Goal: Check status: Check status

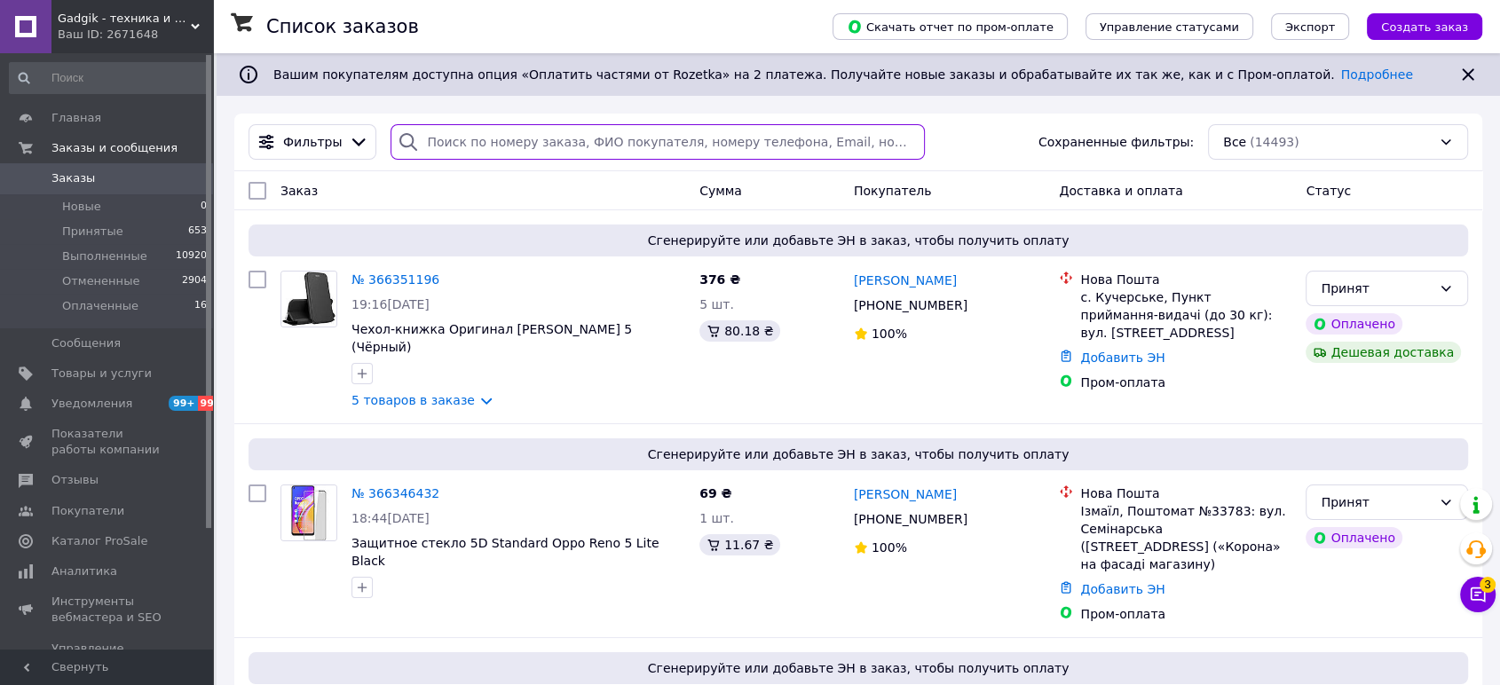
click at [528, 129] on input "search" at bounding box center [658, 142] width 534 height 36
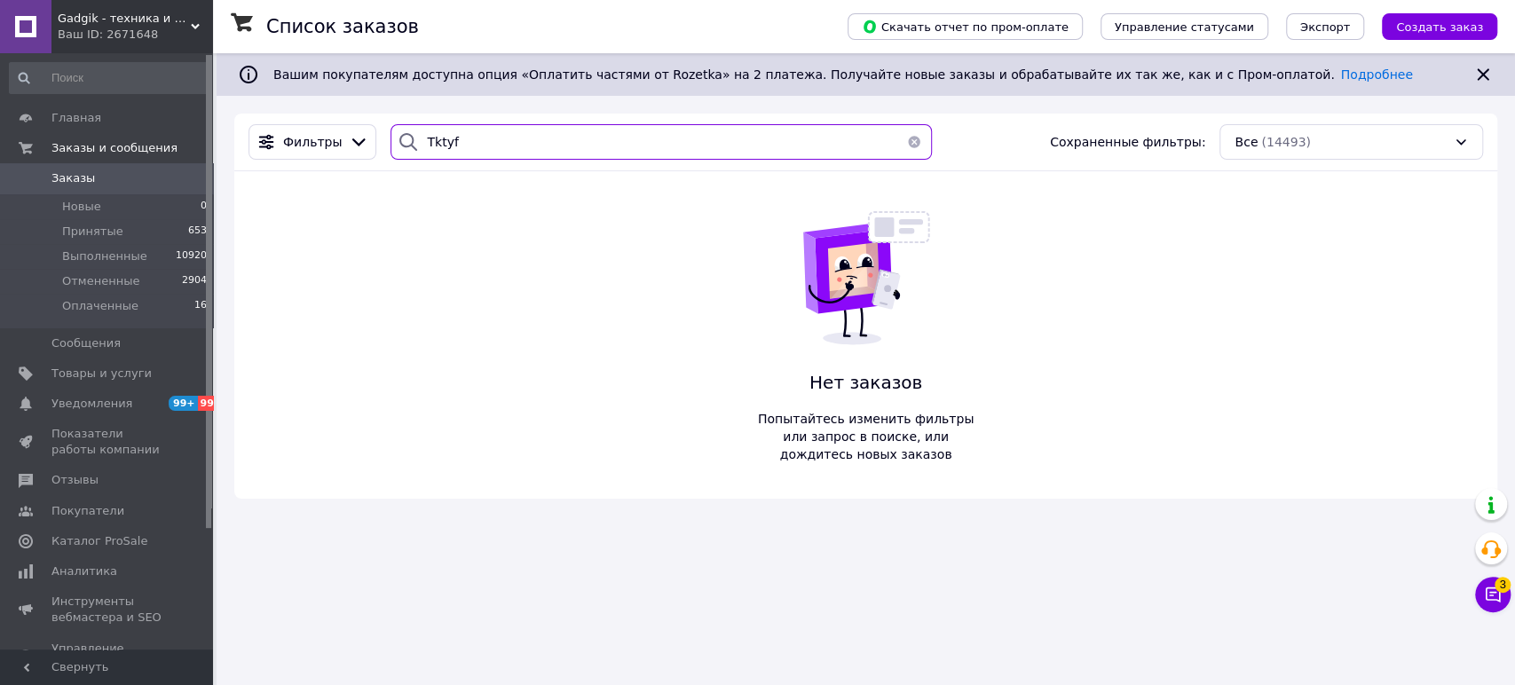
click at [434, 144] on input "Tktyf" at bounding box center [661, 142] width 541 height 36
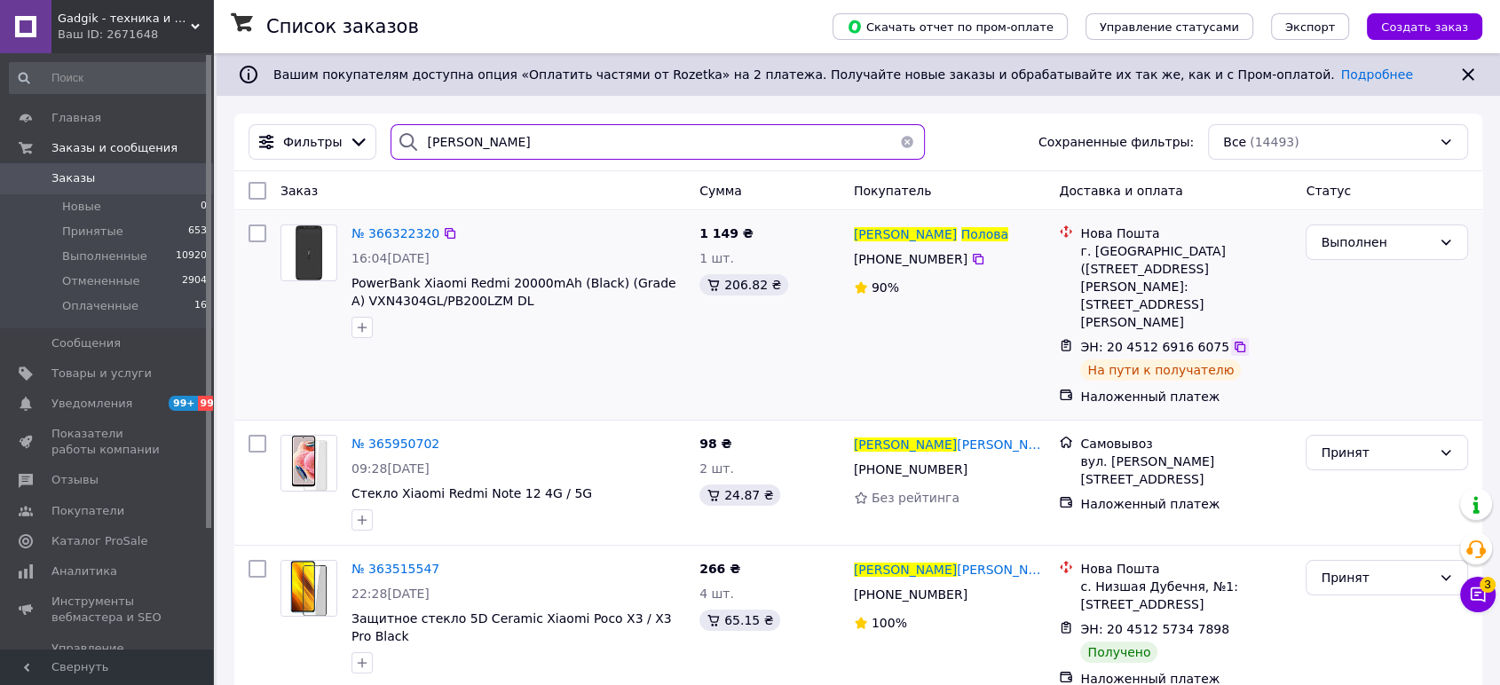
type input "[PERSON_NAME]"
click at [1233, 340] on icon at bounding box center [1240, 347] width 14 height 14
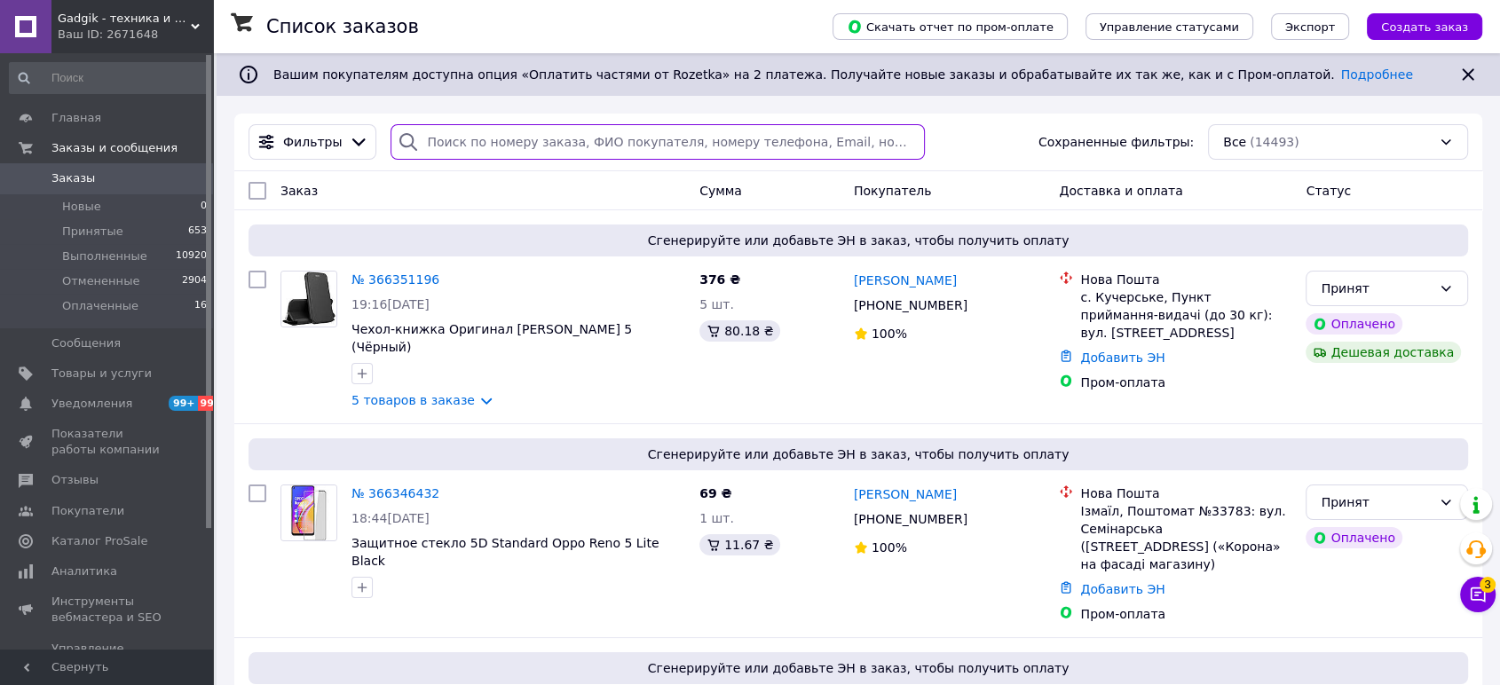
click at [646, 141] on input "search" at bounding box center [658, 142] width 534 height 36
paste input "20451269166075"
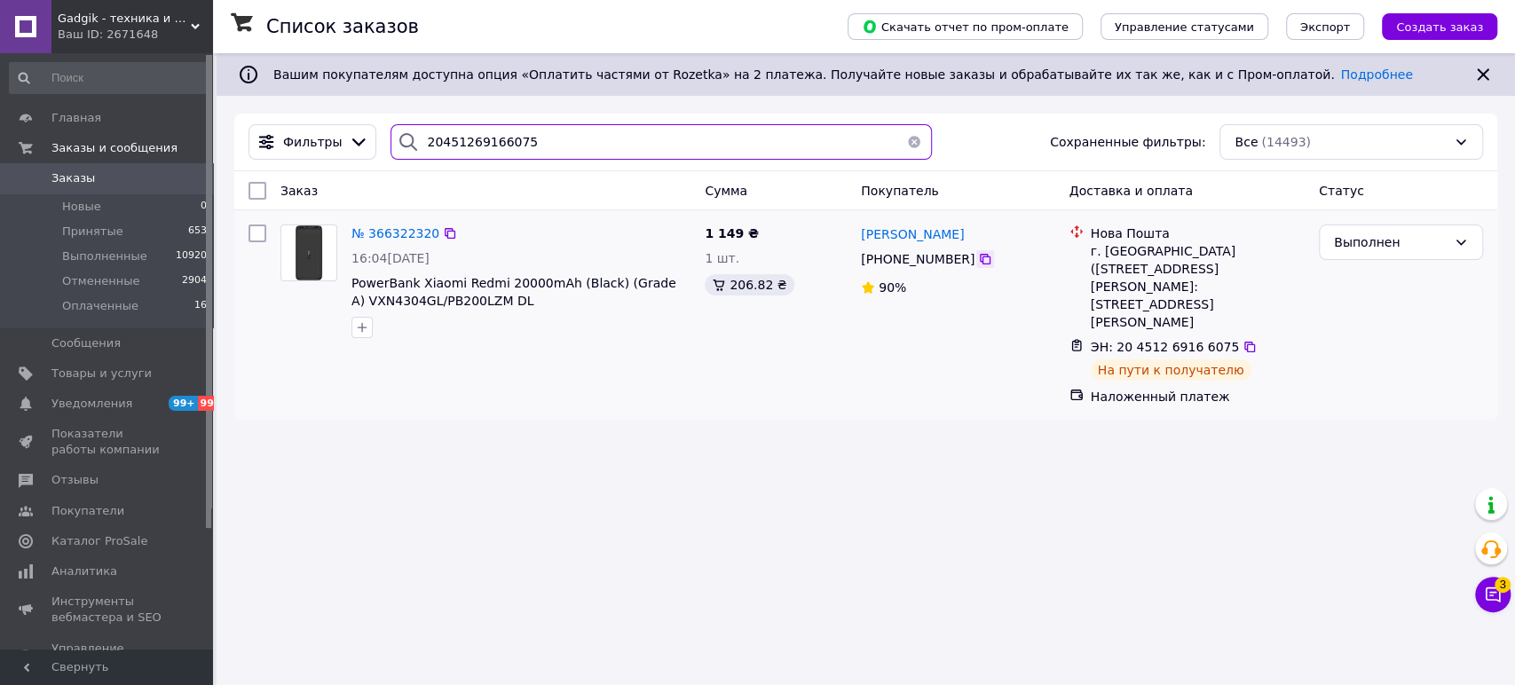
type input "20451269166075"
click at [980, 260] on icon at bounding box center [985, 259] width 14 height 14
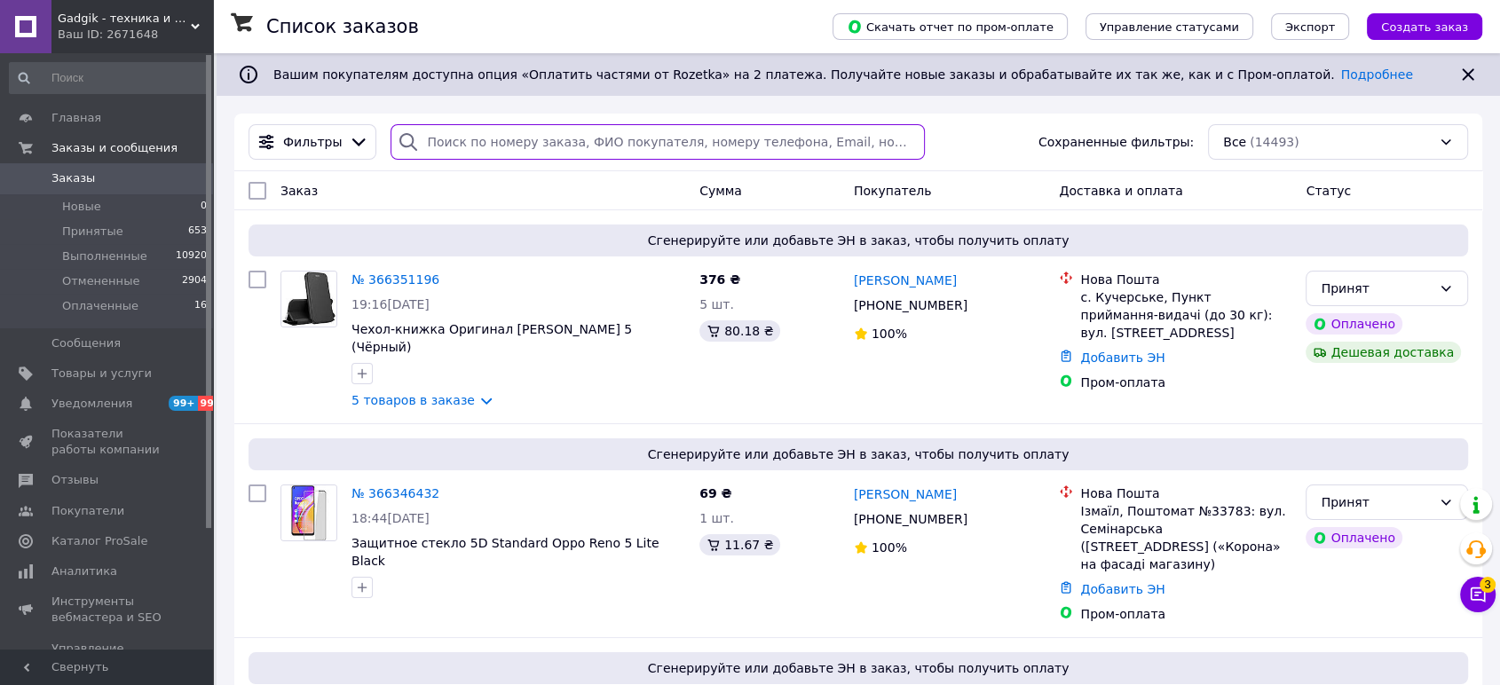
click at [478, 145] on input "search" at bounding box center [658, 142] width 534 height 36
paste input "[PHONE_NUMBER]"
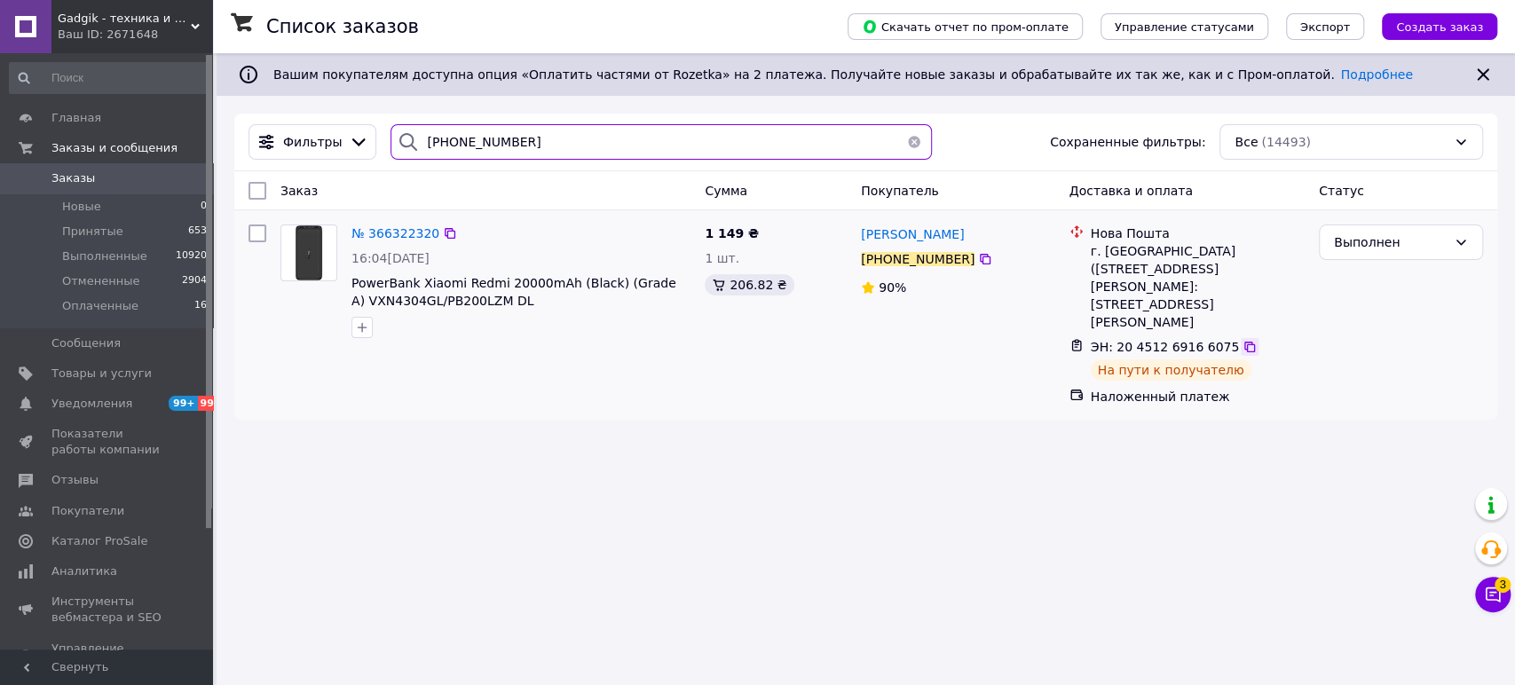
type input "[PHONE_NUMBER]"
click at [1243, 340] on icon at bounding box center [1250, 347] width 14 height 14
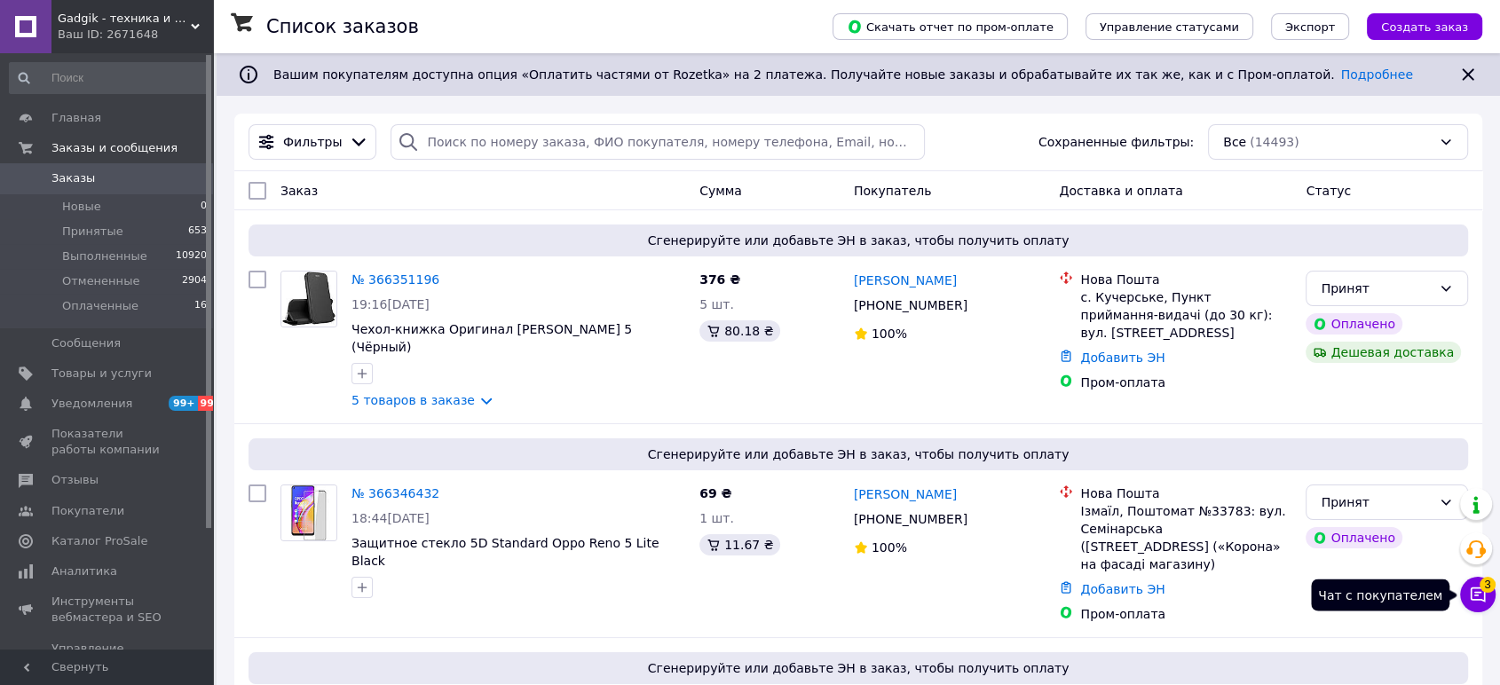
click at [1468, 599] on button "Чат с покупателем 3" at bounding box center [1478, 595] width 36 height 36
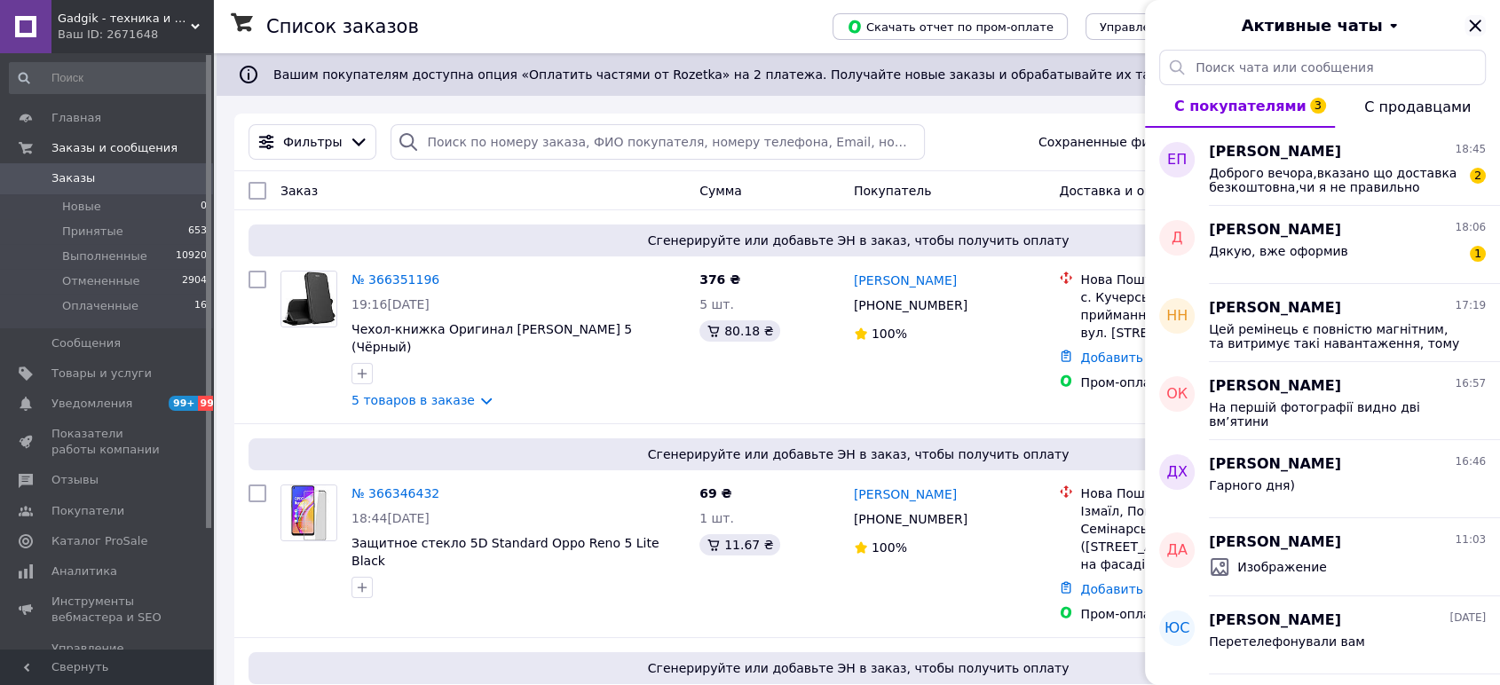
click at [1477, 26] on icon "Закрыть" at bounding box center [1475, 25] width 21 height 21
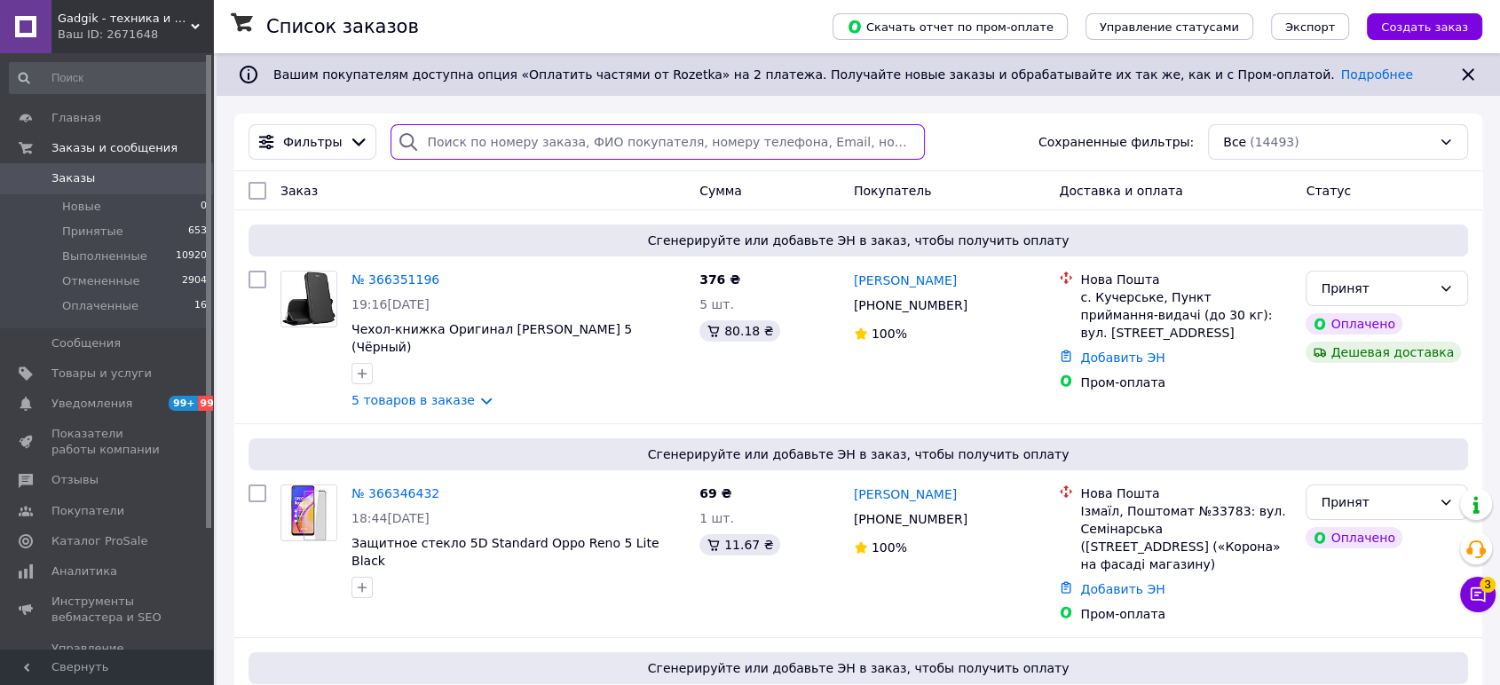
click at [502, 137] on input "search" at bounding box center [658, 142] width 534 height 36
paste input "20451269166075"
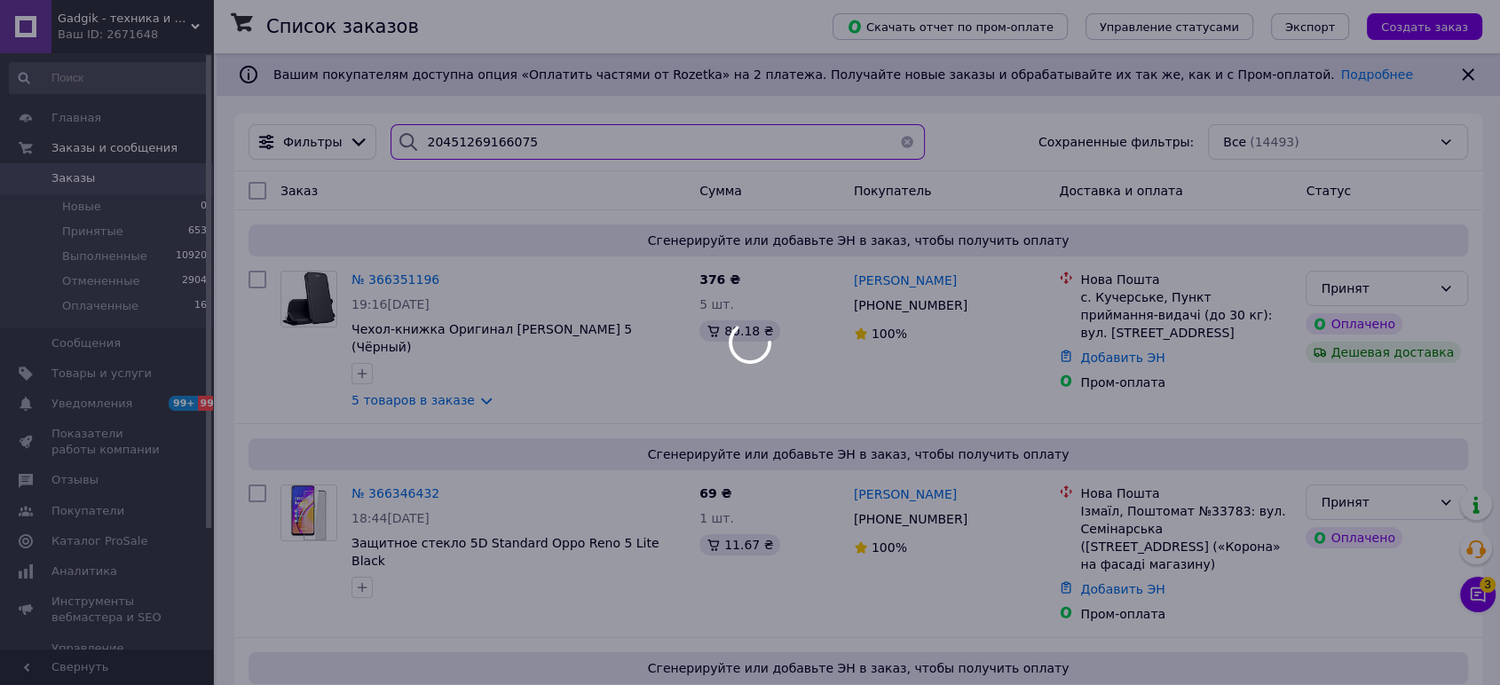
type input "20451269166075"
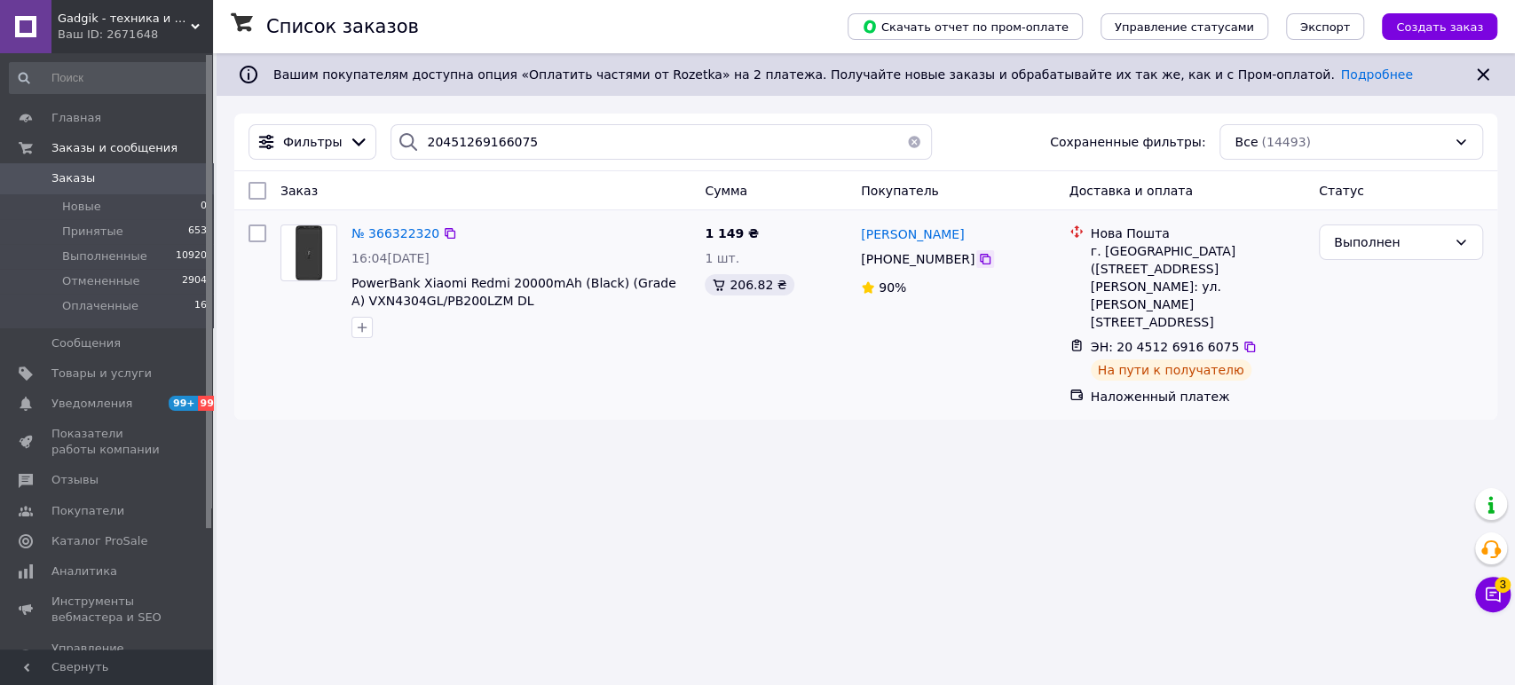
click at [980, 257] on icon at bounding box center [985, 259] width 11 height 11
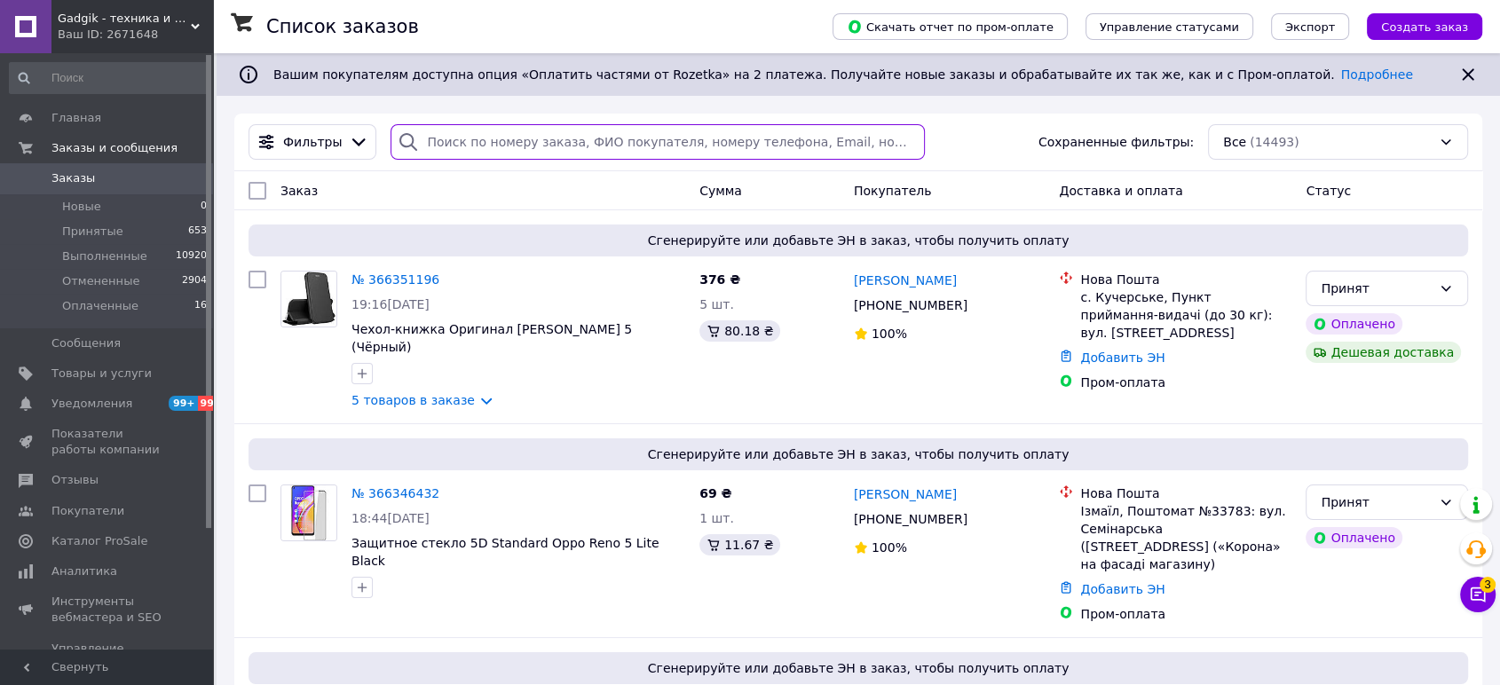
click at [558, 140] on input "search" at bounding box center [658, 142] width 534 height 36
type input "к"
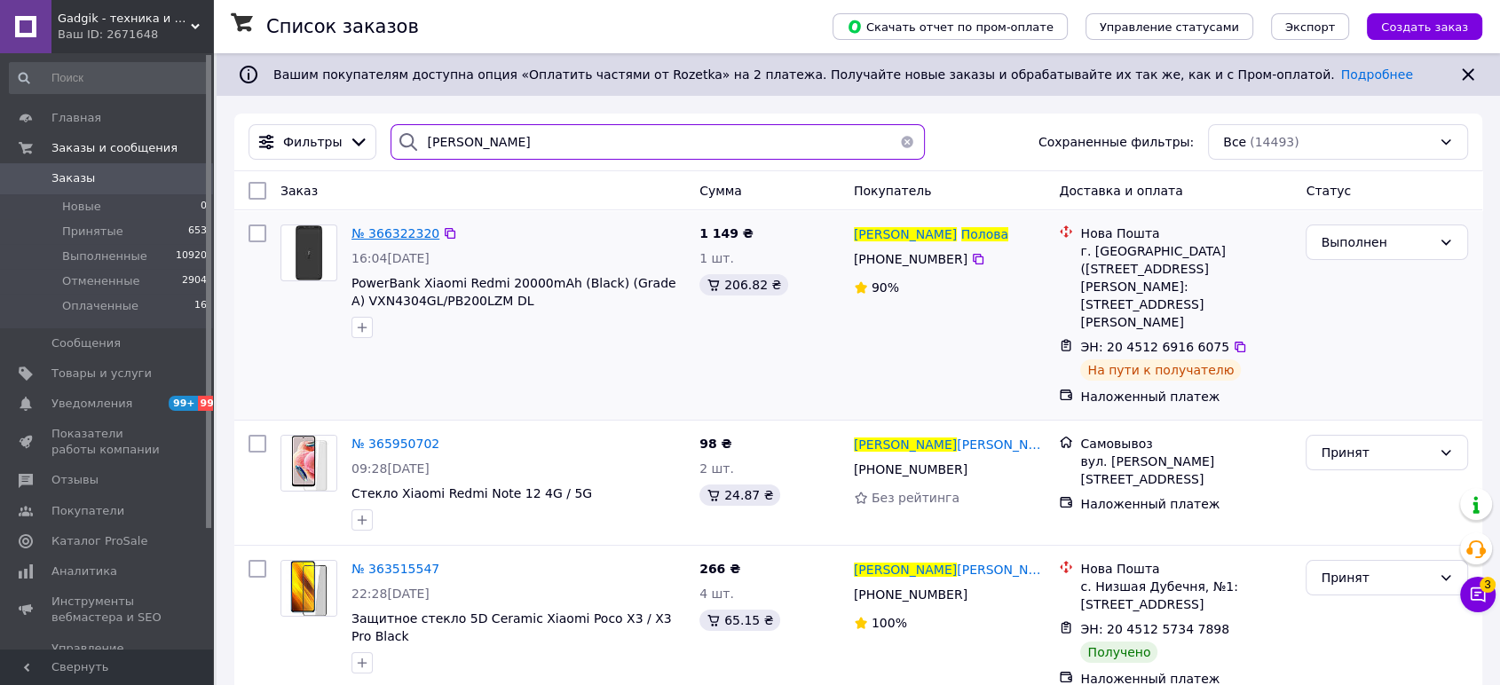
type input "[PERSON_NAME]"
click at [411, 232] on span "№ 366322320" at bounding box center [396, 233] width 88 height 14
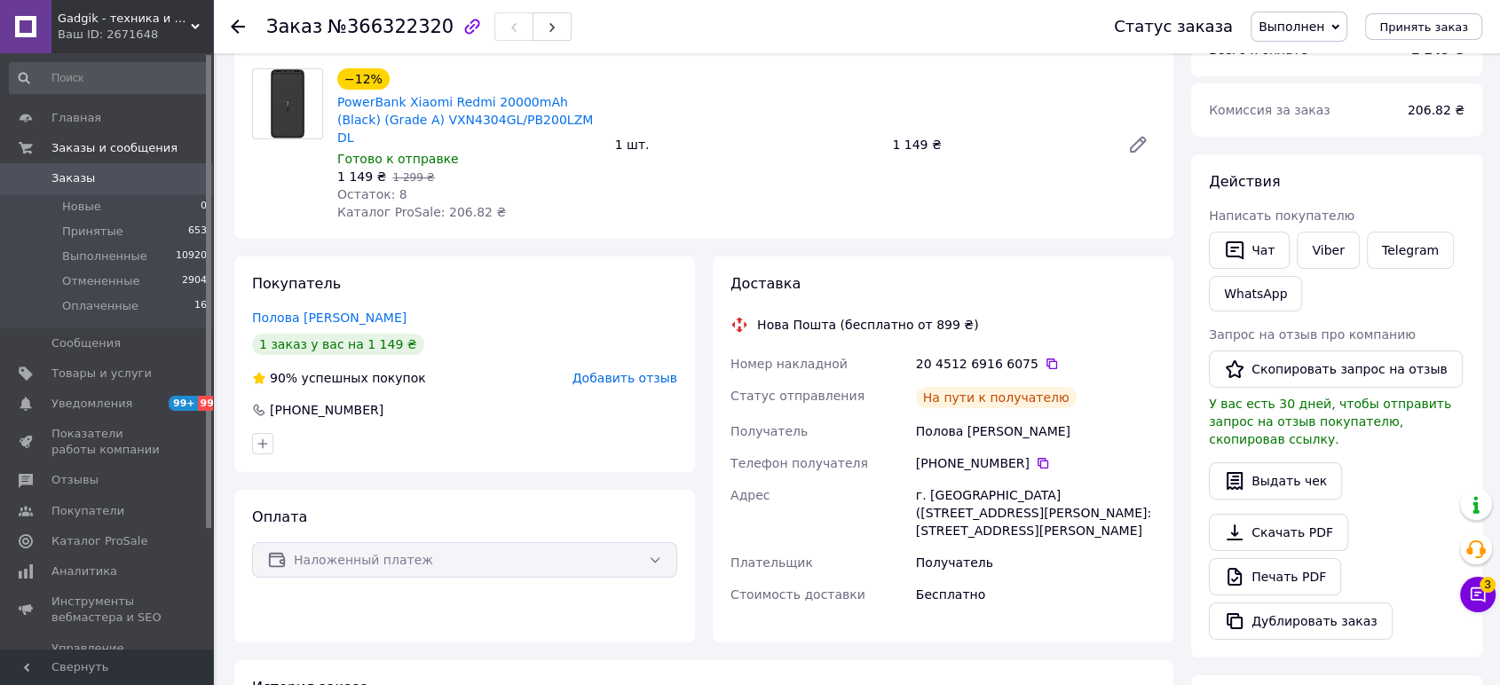
scroll to position [110, 0]
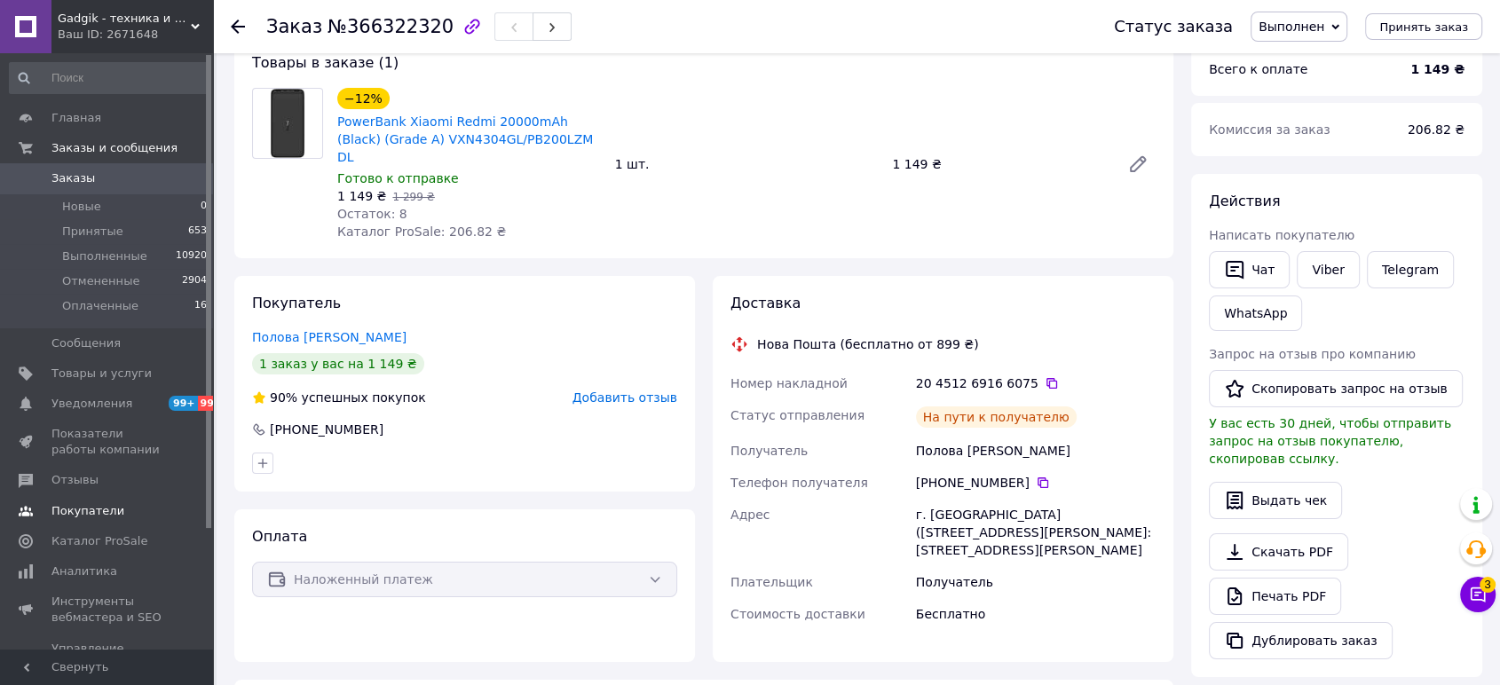
click at [137, 467] on link "Отзывы" at bounding box center [109, 480] width 218 height 30
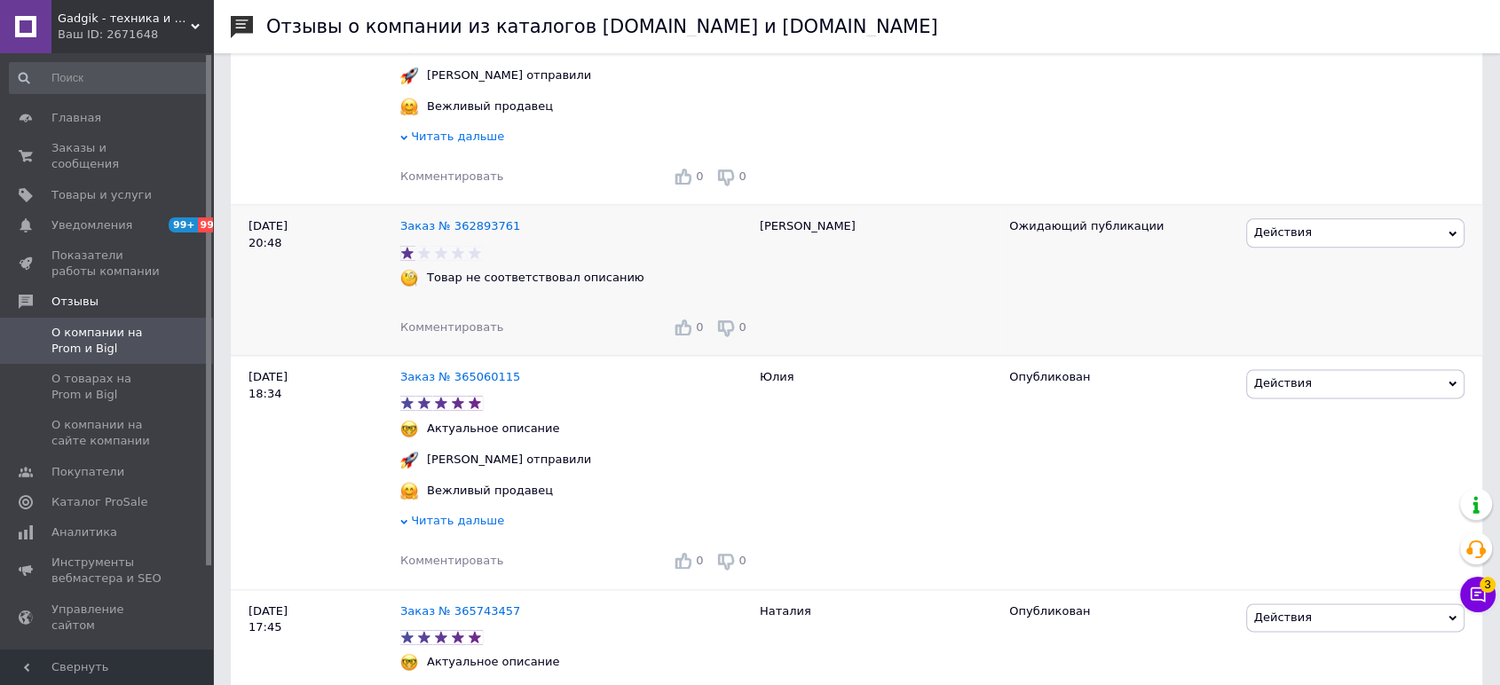
scroll to position [2367, 0]
